Goal: Information Seeking & Learning: Understand process/instructions

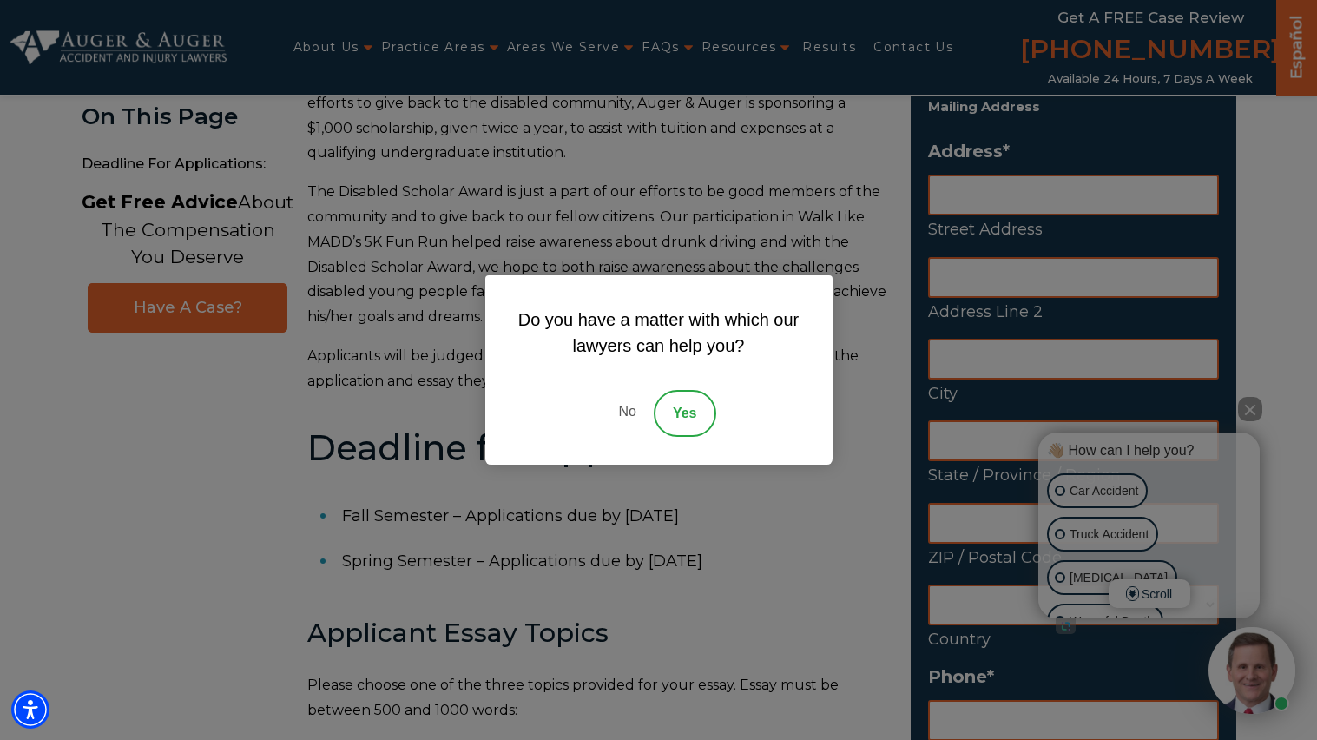
scroll to position [363, 0]
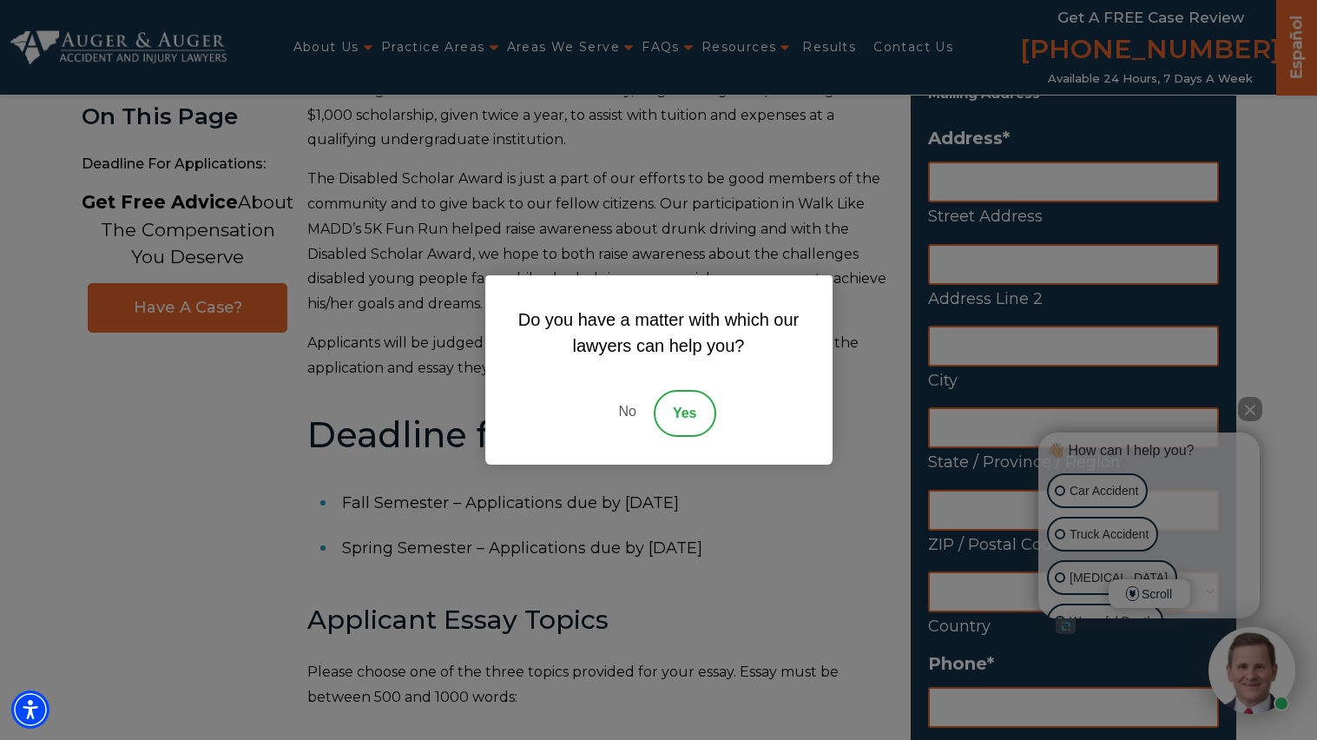
click at [634, 428] on link "No" at bounding box center [627, 413] width 52 height 47
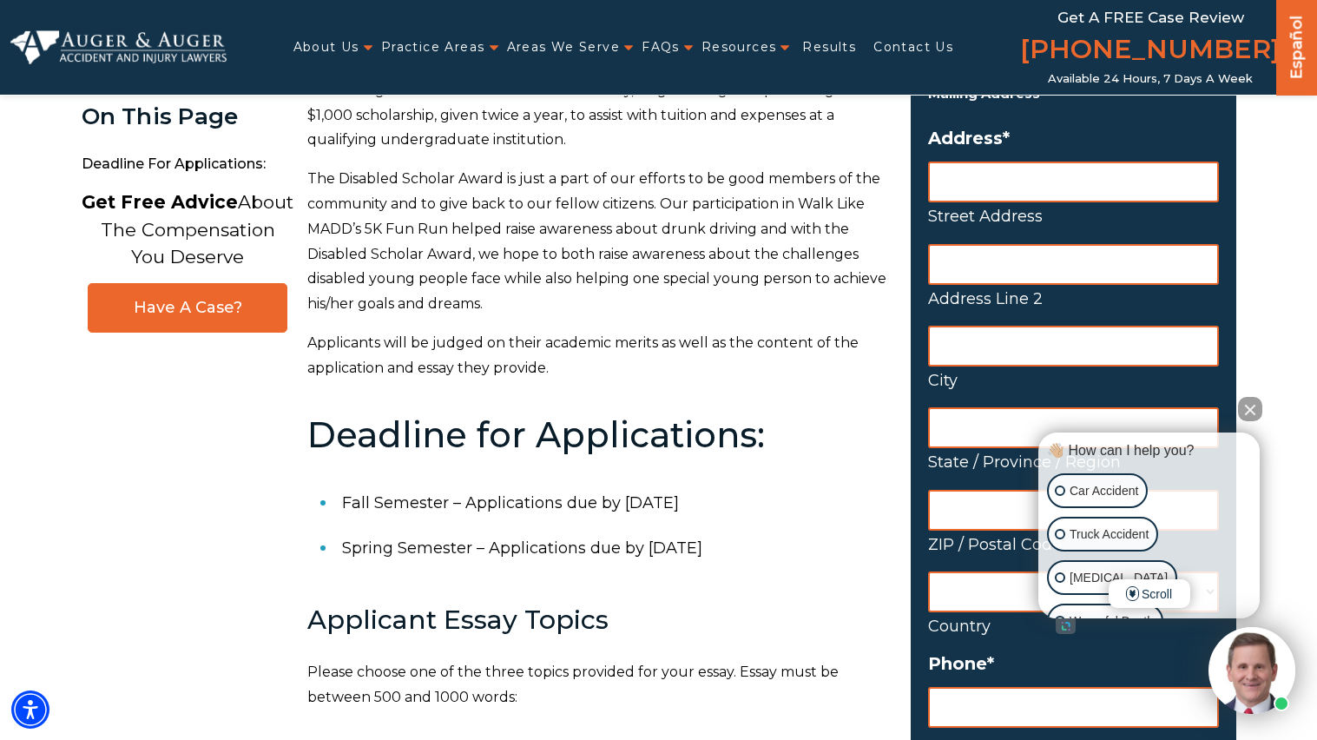
click at [1254, 410] on button "Close Intaker Chat Widget" at bounding box center [1250, 409] width 24 height 24
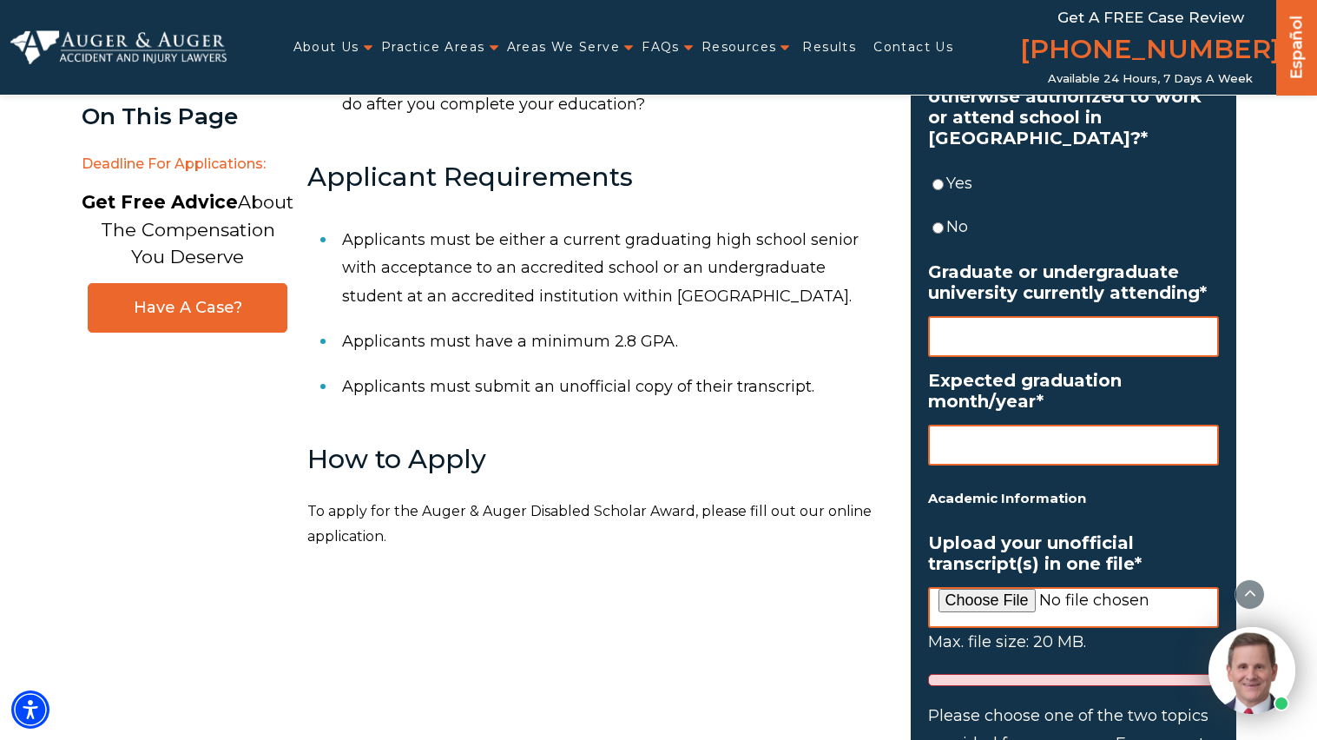
scroll to position [1162, 0]
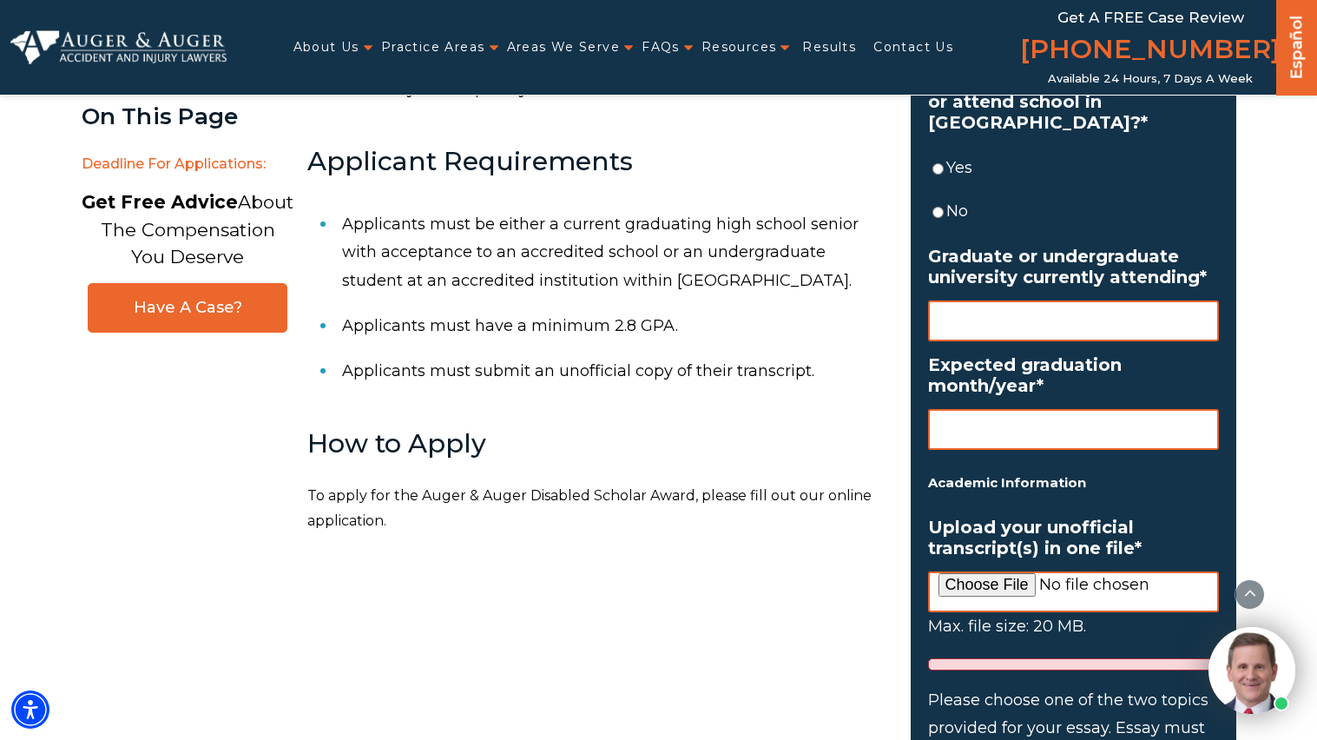
click at [768, 351] on li "Applicants must submit an unofficial copy of their transcript." at bounding box center [616, 370] width 548 height 45
click at [735, 365] on li "Applicants must submit an unofficial copy of their transcript." at bounding box center [616, 370] width 548 height 45
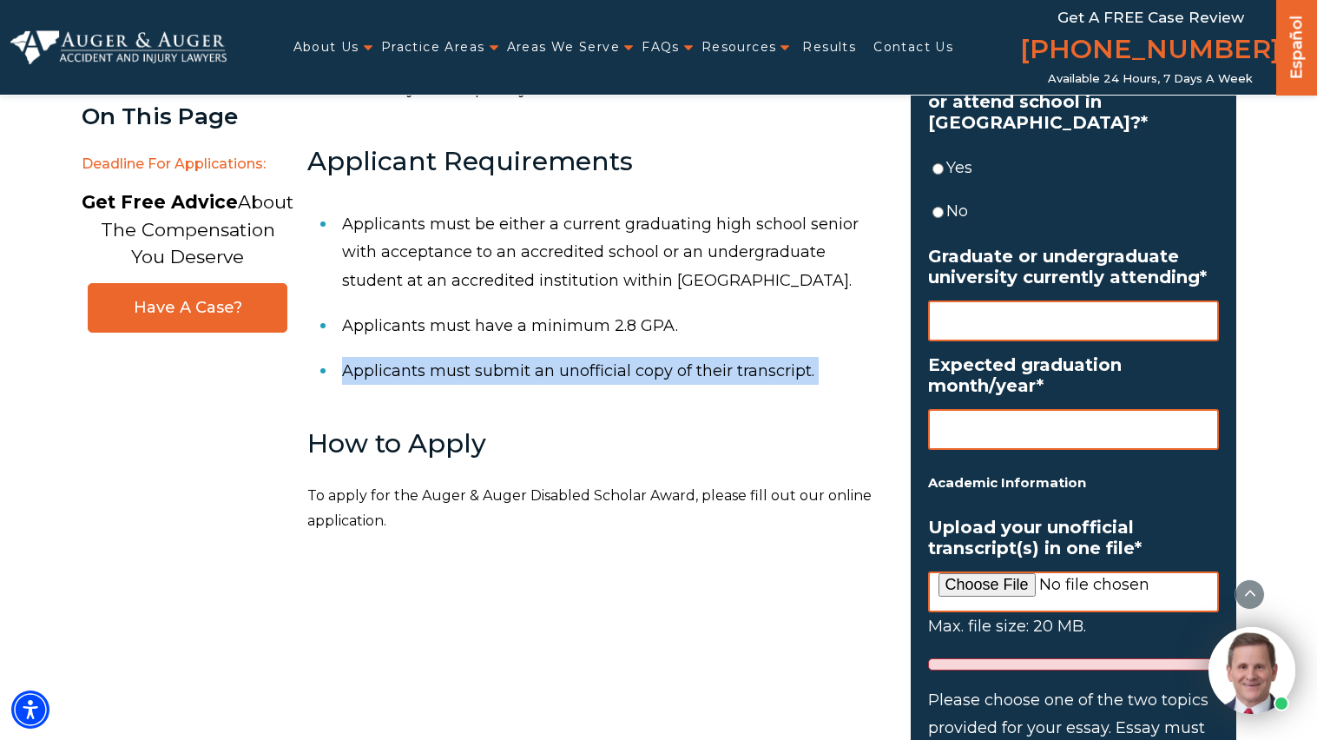
click at [735, 365] on li "Applicants must submit an unofficial copy of their transcript." at bounding box center [616, 370] width 548 height 45
